Goal: Navigation & Orientation: Find specific page/section

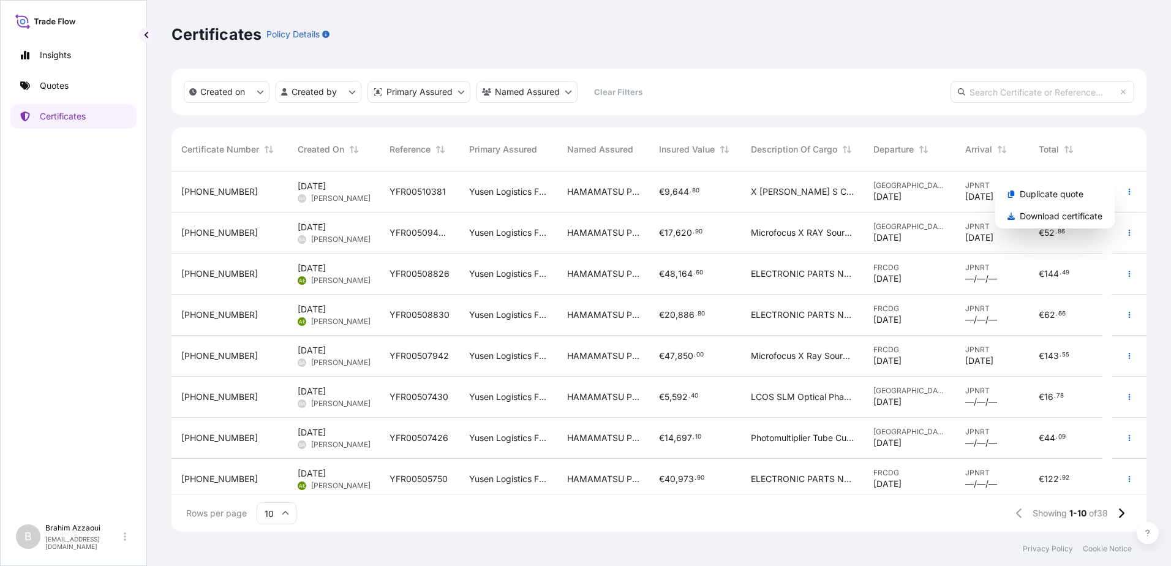
scroll to position [358, 966]
click at [960, 27] on div "Certificates Policy Details" at bounding box center [658, 34] width 975 height 20
click at [998, 102] on input "text" at bounding box center [1042, 92] width 184 height 22
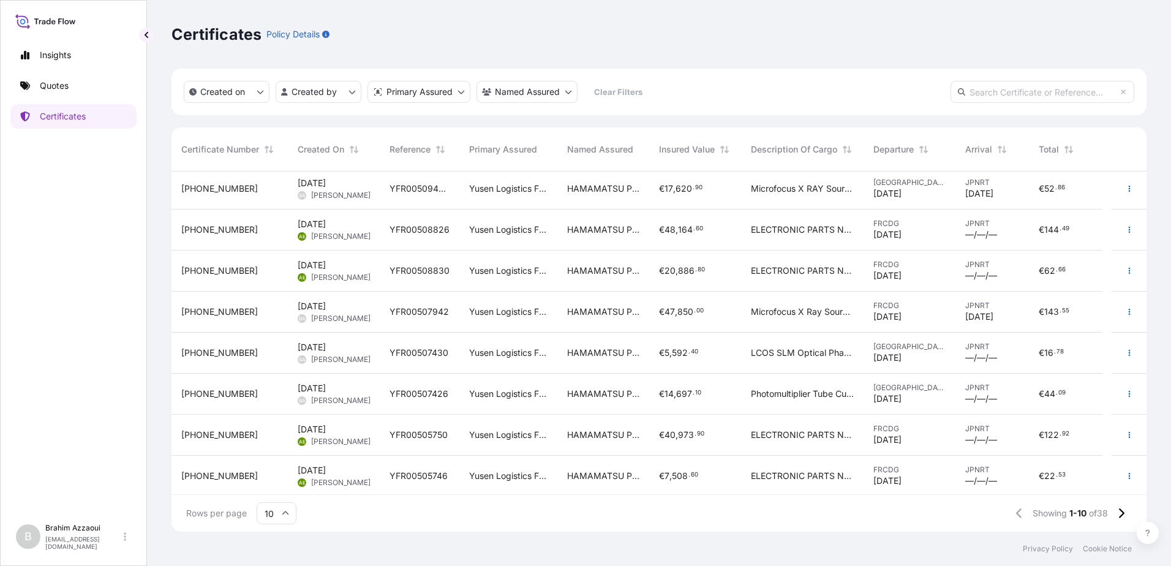
scroll to position [0, 0]
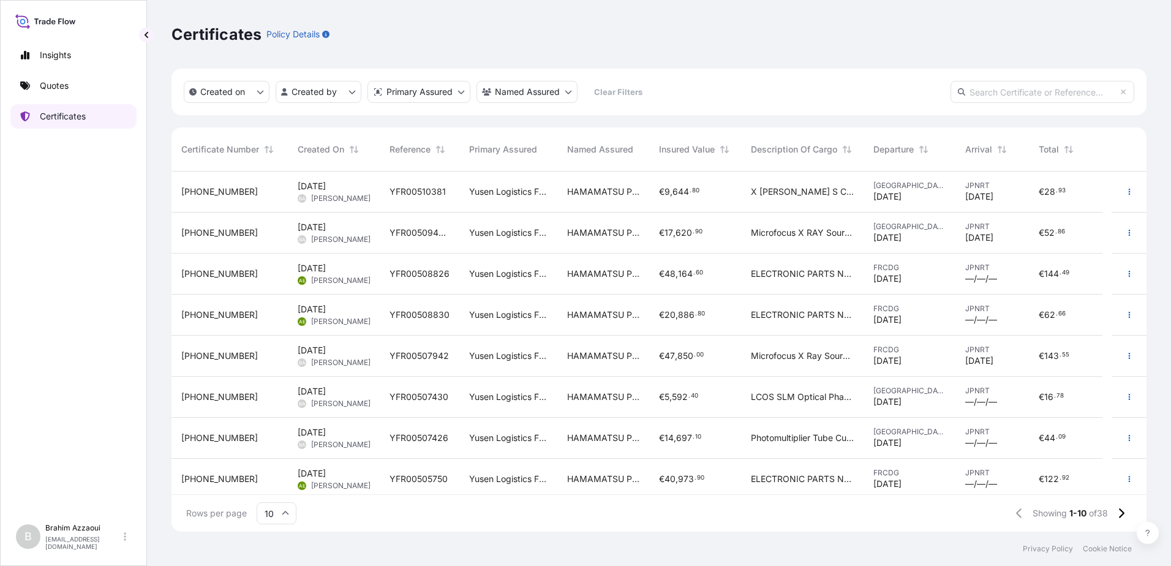
click at [54, 112] on p "Certificates" at bounding box center [63, 116] width 46 height 12
click at [72, 54] on link "Insights" at bounding box center [73, 55] width 126 height 24
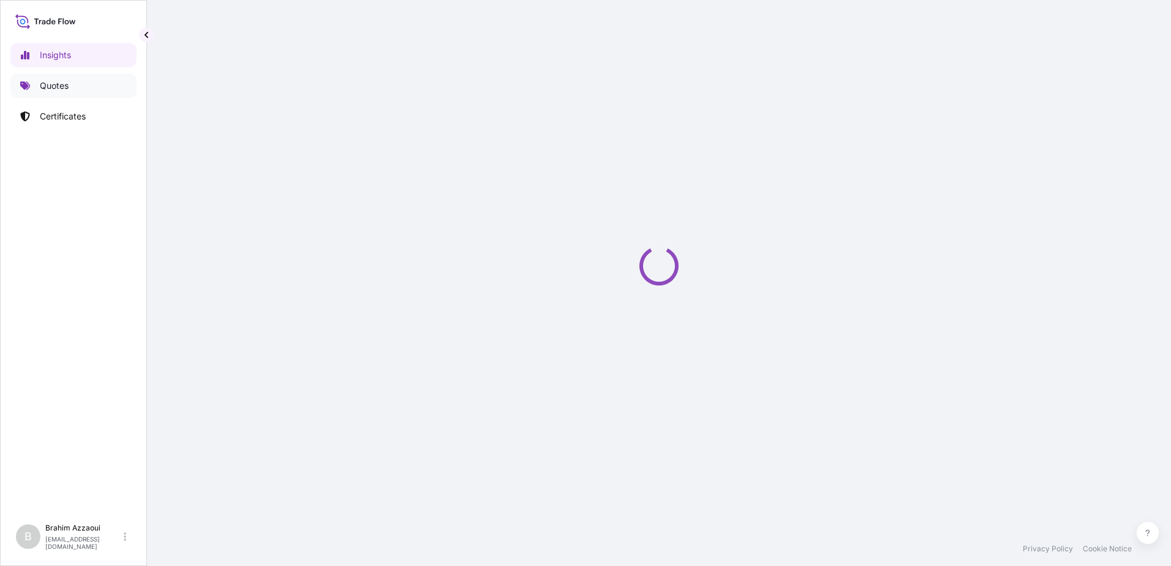
select select "2025"
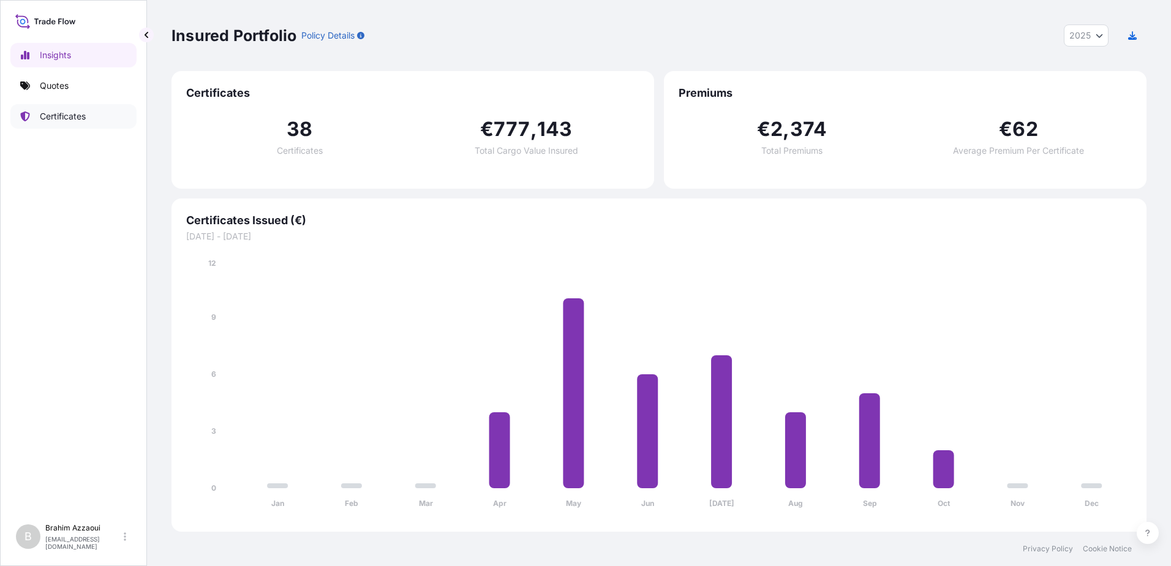
click at [62, 108] on link "Certificates" at bounding box center [73, 116] width 126 height 24
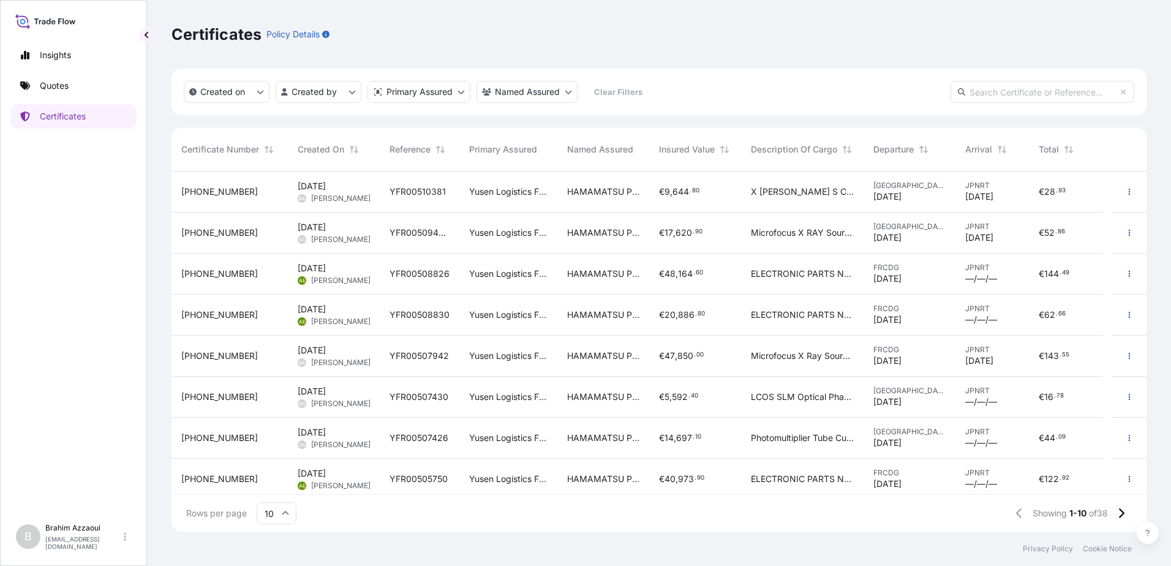
click at [1034, 87] on input "text" at bounding box center [1042, 92] width 184 height 22
click at [43, 87] on p "Quotes" at bounding box center [54, 86] width 29 height 12
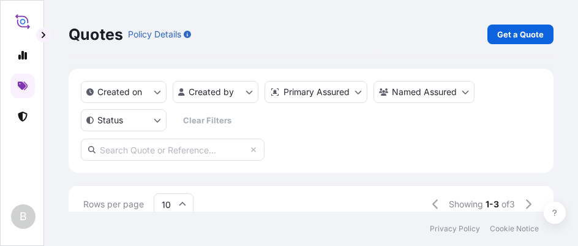
scroll to position [1, 10]
